Goal: Manage account settings

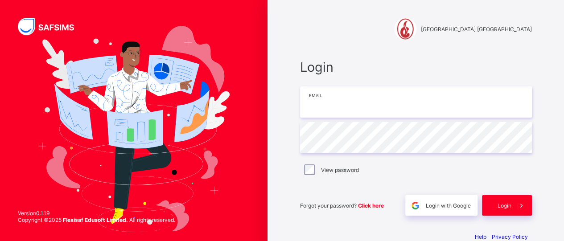
paste input "**********"
type input "**********"
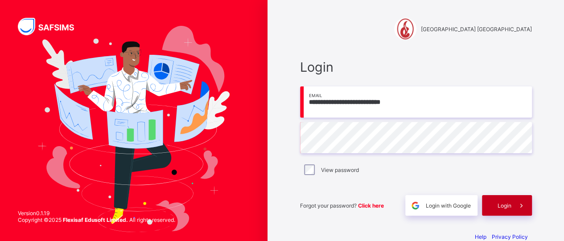
click at [514, 205] on span at bounding box center [521, 205] width 21 height 21
